Goal: Task Accomplishment & Management: Manage account settings

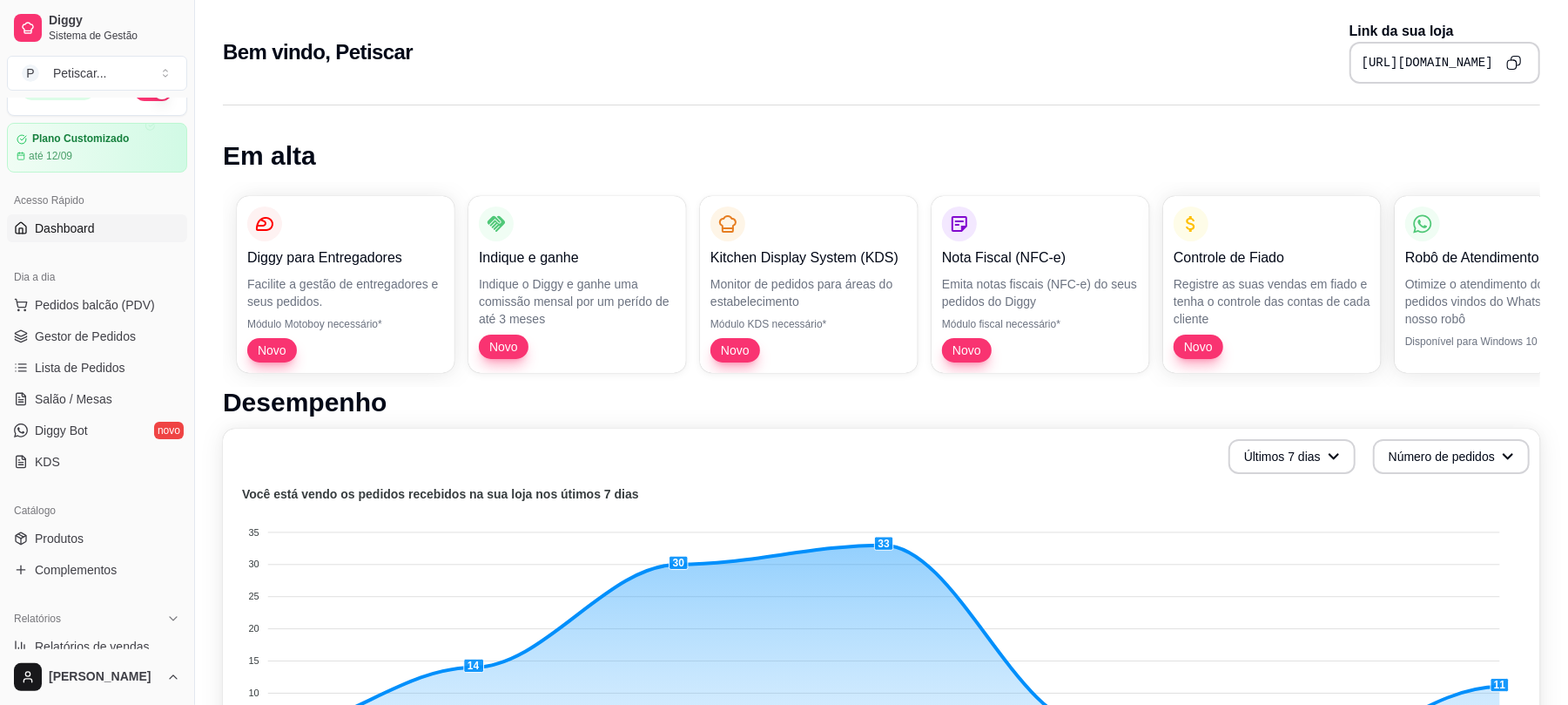
scroll to position [28, 0]
click at [94, 339] on span "Gestor de Pedidos" at bounding box center [86, 340] width 101 height 17
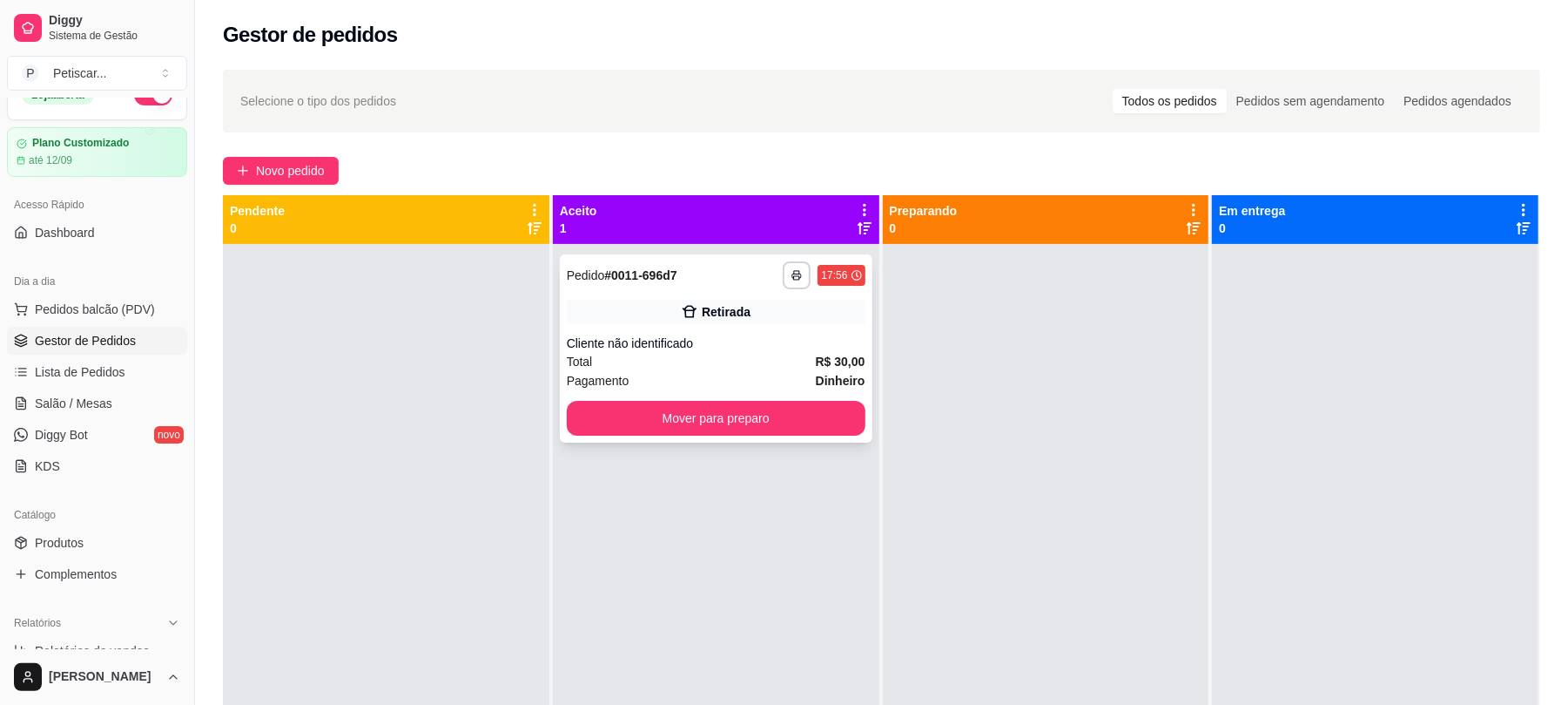
click at [652, 286] on div "**********" at bounding box center [716, 275] width 299 height 28
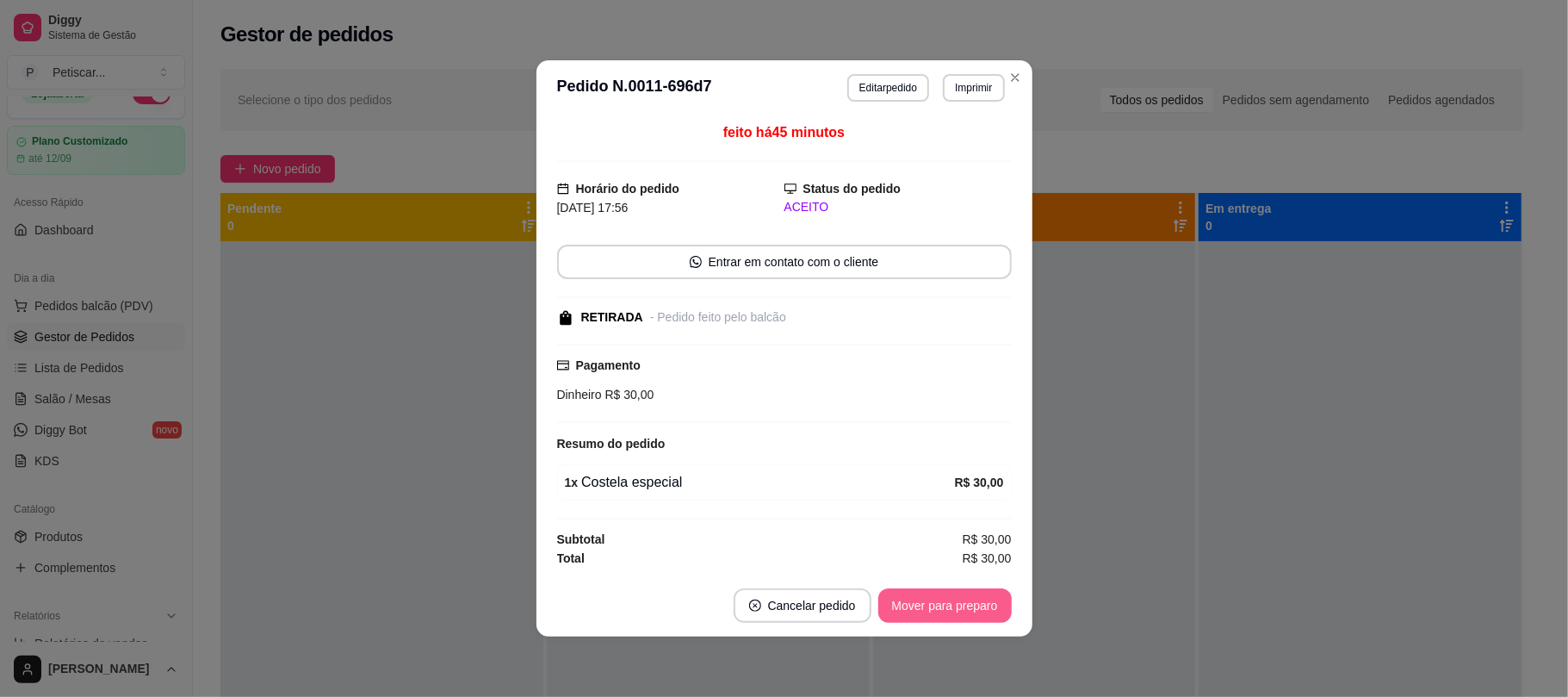
click at [976, 615] on button "Mover para preparo" at bounding box center [946, 605] width 134 height 35
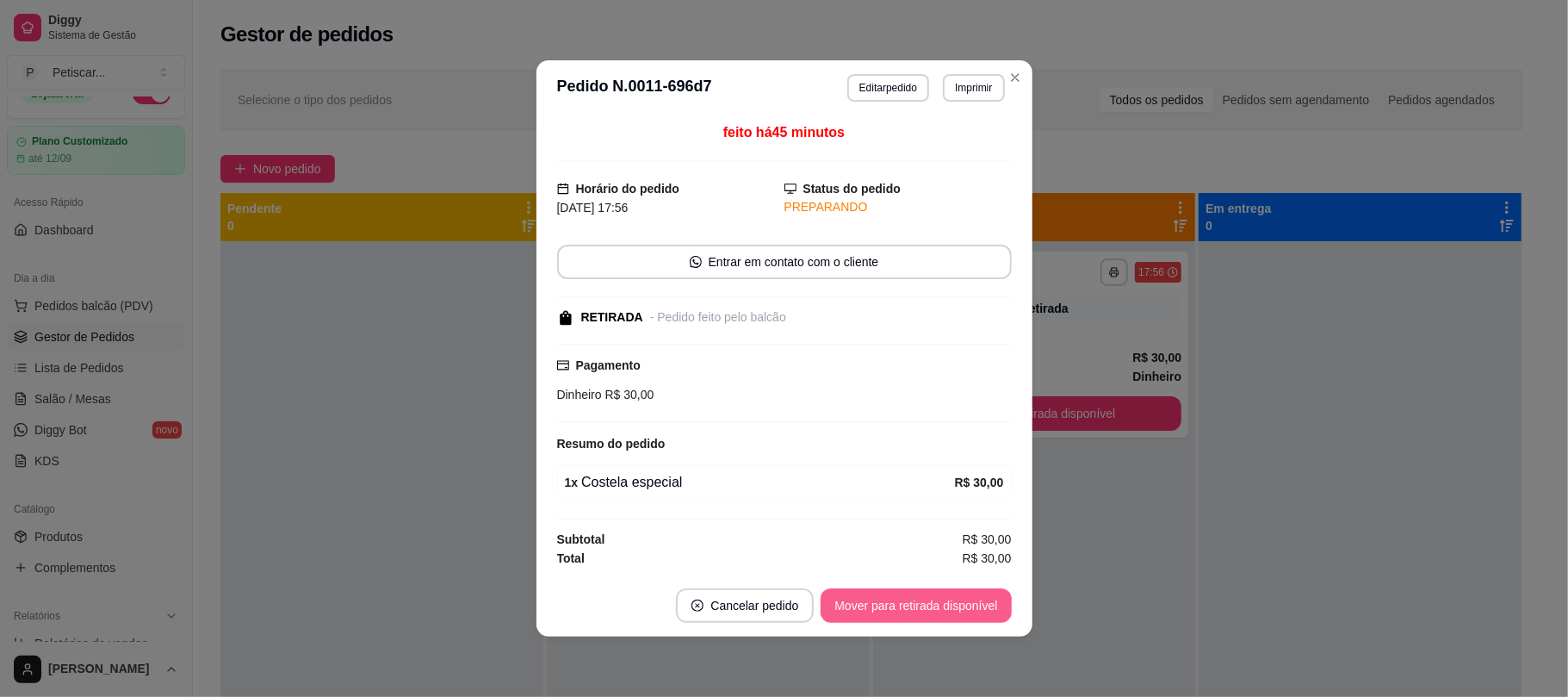
click at [976, 615] on button "Mover para retirada disponível" at bounding box center [916, 605] width 191 height 35
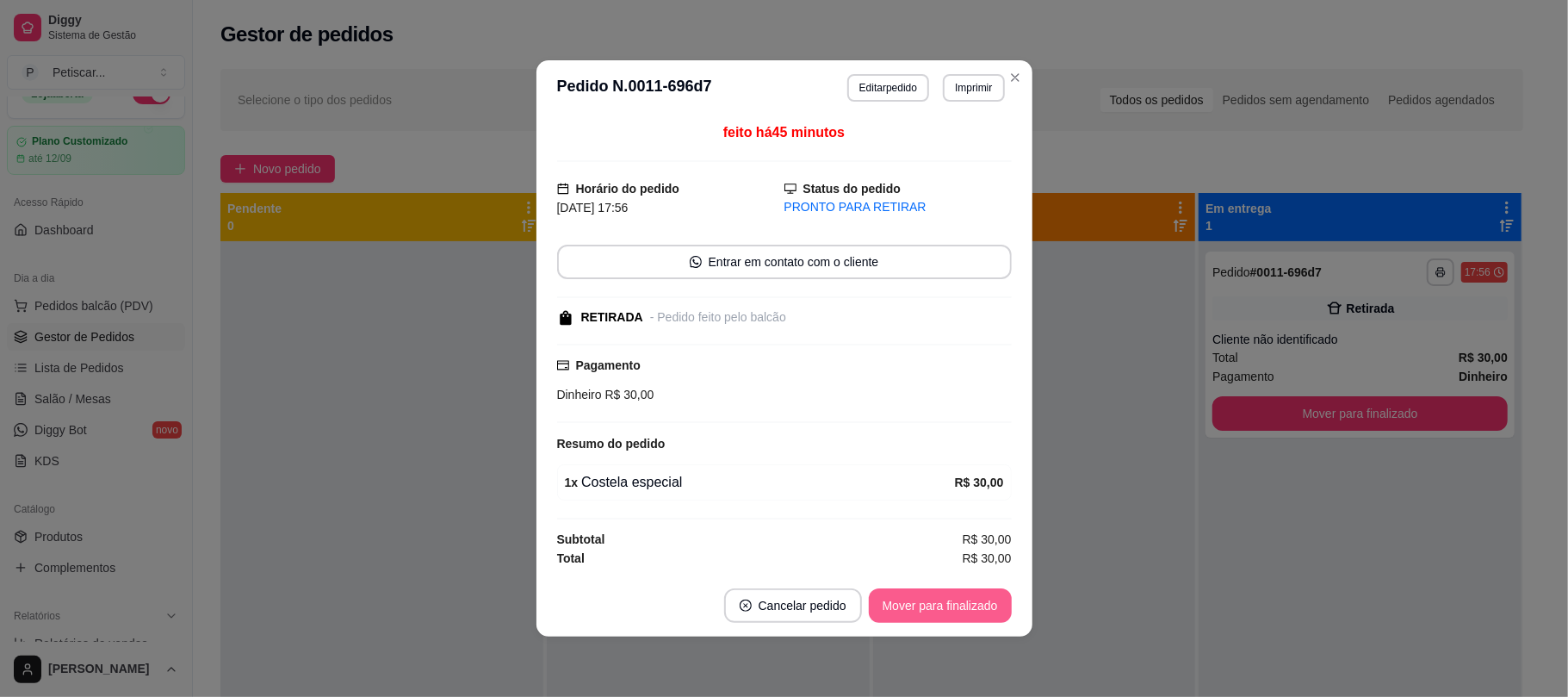
click at [976, 615] on button "Mover para finalizado" at bounding box center [940, 605] width 143 height 35
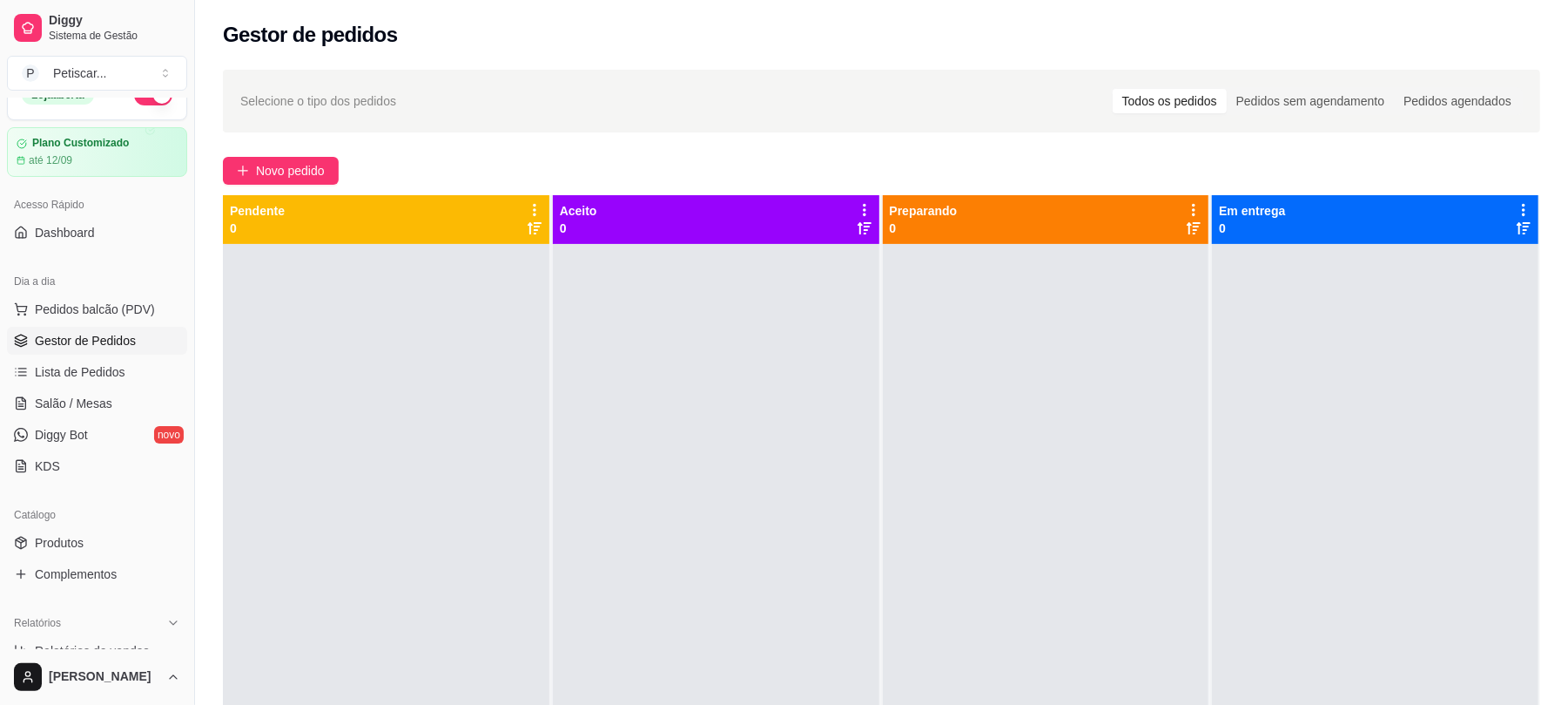
click at [816, 122] on div "Selecione o tipo dos pedidos Todos os pedidos Pedidos sem agendamento Pedidos a…" at bounding box center [882, 101] width 1318 height 63
click at [710, 455] on div at bounding box center [716, 596] width 327 height 705
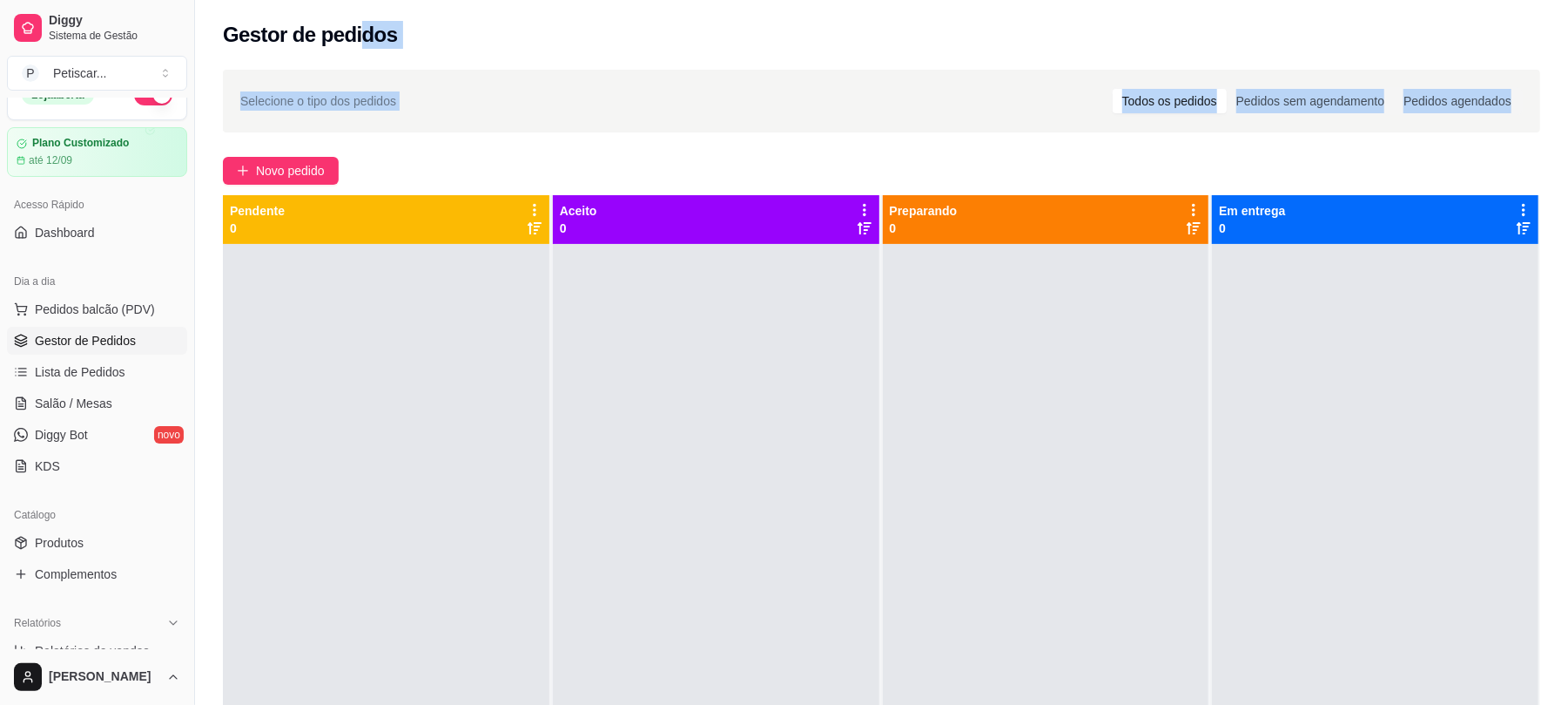
drag, startPoint x: 725, startPoint y: 158, endPoint x: 356, endPoint y: -114, distance: 458.4
click at [356, 0] on html "Diggy Sistema de Gestão P Petiscar ... Loja aberta Plano Customizado até 12/09 …" at bounding box center [784, 352] width 1568 height 705
